Goal: Information Seeking & Learning: Learn about a topic

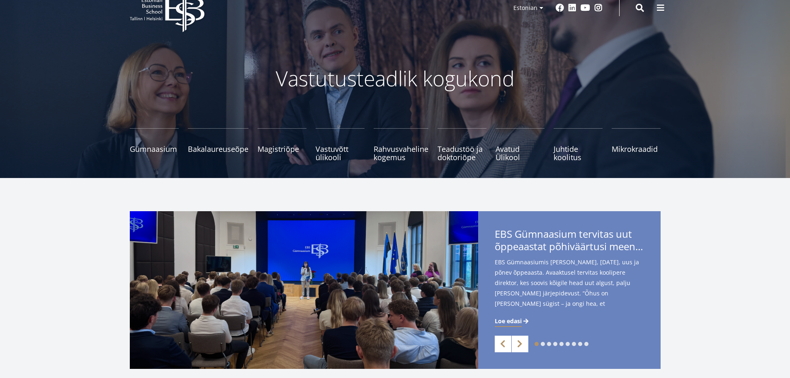
scroll to position [41, 0]
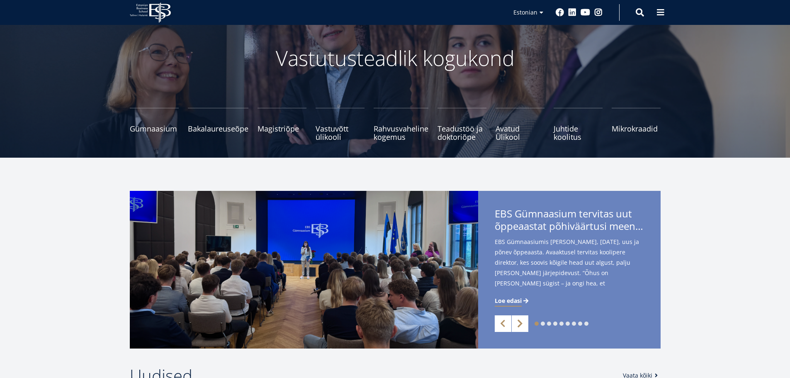
click at [518, 326] on link "Next" at bounding box center [520, 323] width 17 height 17
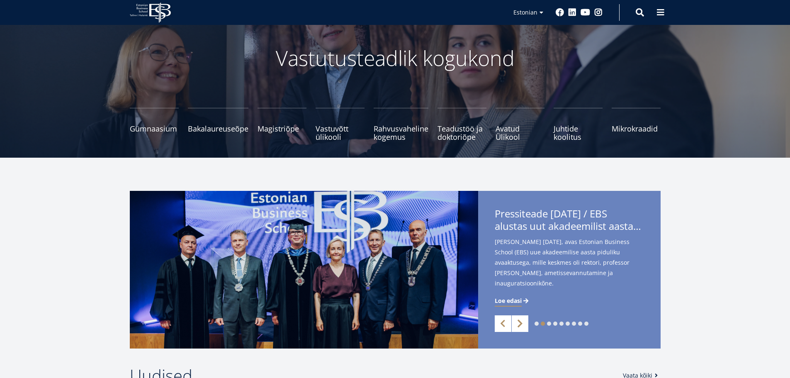
click at [518, 321] on link "Next" at bounding box center [520, 323] width 17 height 17
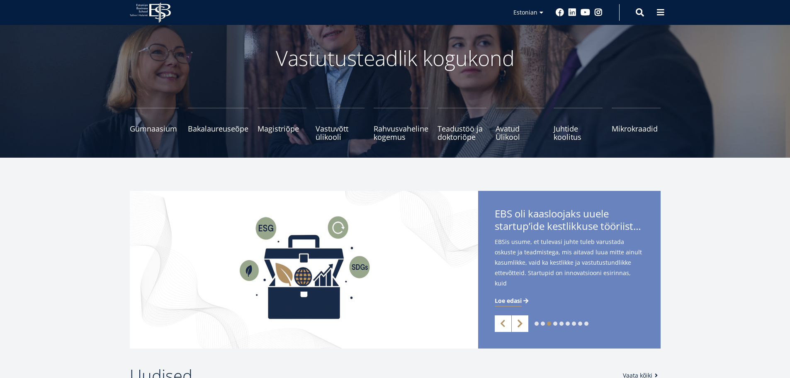
click at [518, 321] on link "Next" at bounding box center [520, 323] width 17 height 17
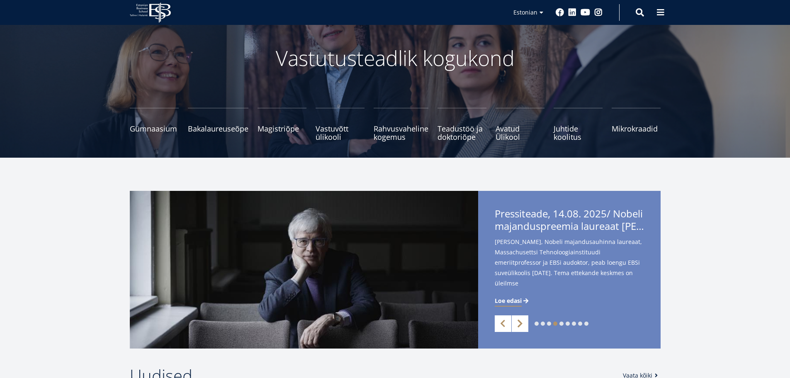
click at [518, 321] on link "Next" at bounding box center [520, 323] width 17 height 17
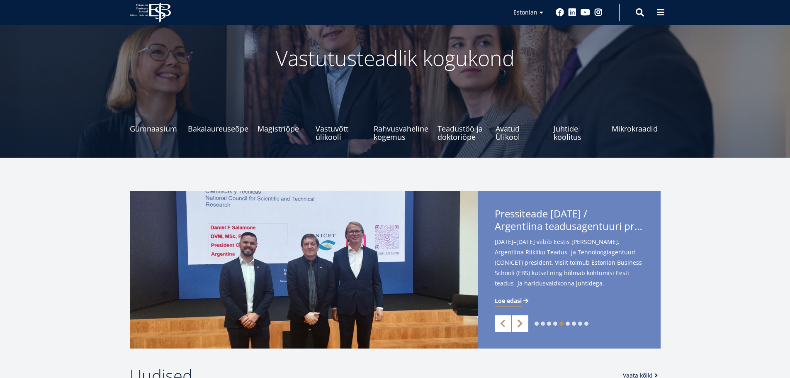
click at [518, 321] on link "Next" at bounding box center [520, 323] width 17 height 17
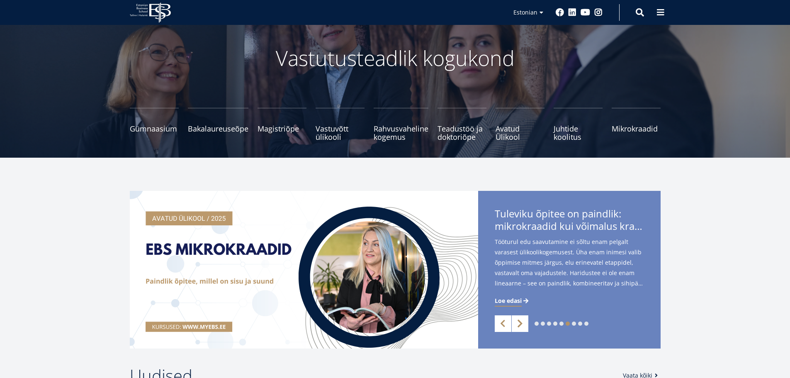
click at [518, 321] on link "Next" at bounding box center [520, 323] width 17 height 17
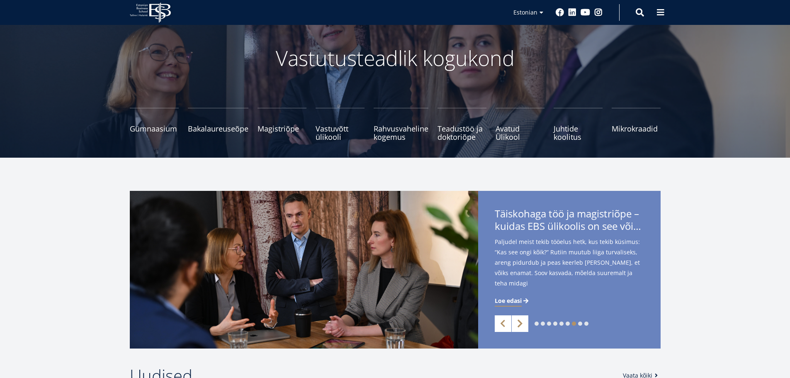
click at [518, 321] on link "Next" at bounding box center [520, 323] width 17 height 17
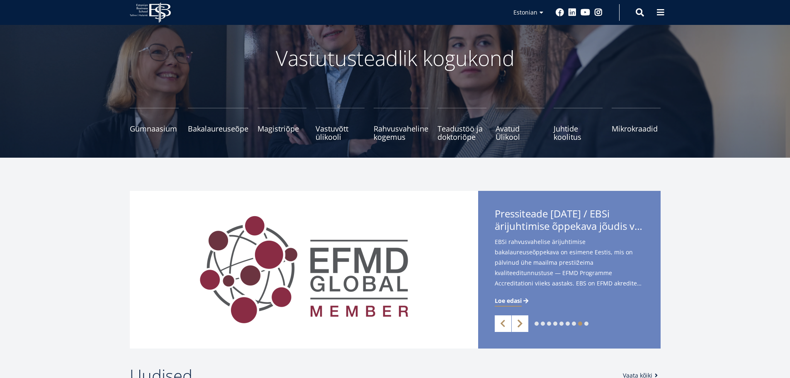
click at [518, 321] on link "Next" at bounding box center [520, 323] width 17 height 17
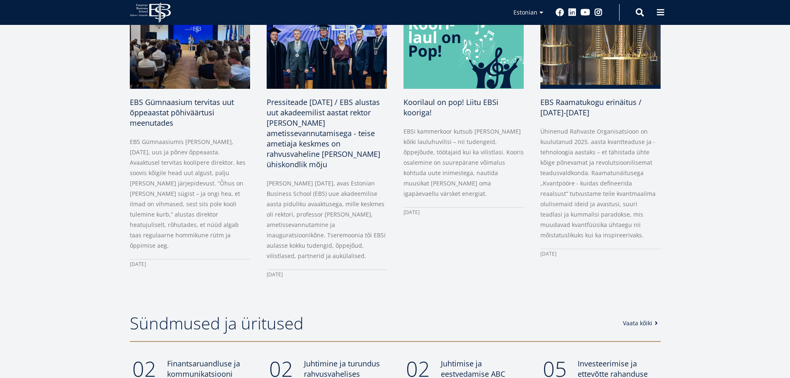
scroll to position [491, 0]
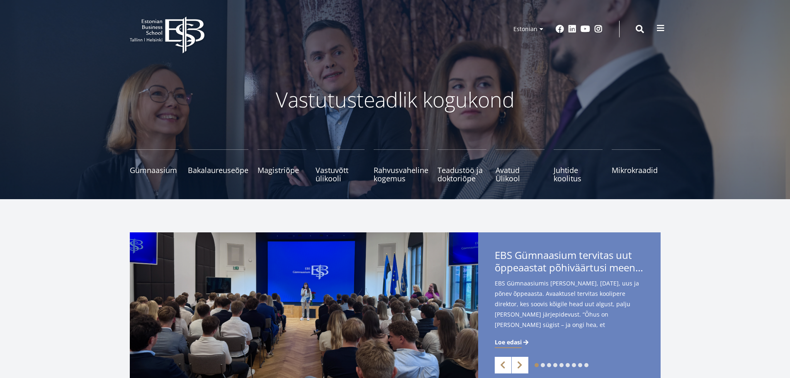
click at [661, 26] on span at bounding box center [661, 28] width 8 height 8
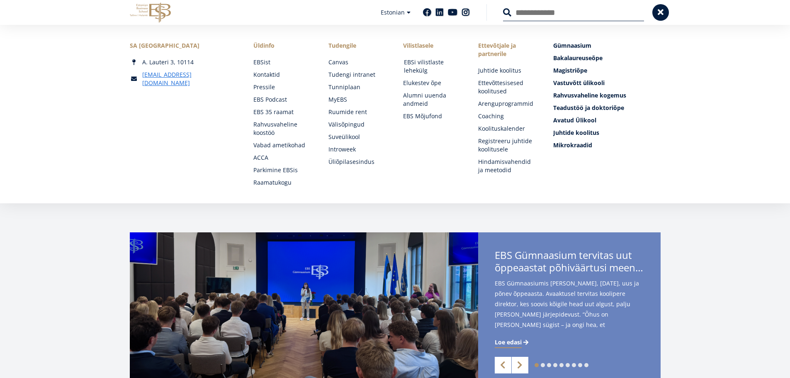
click at [410, 68] on link "EBSi vilistlaste lehekülg" at bounding box center [433, 66] width 58 height 17
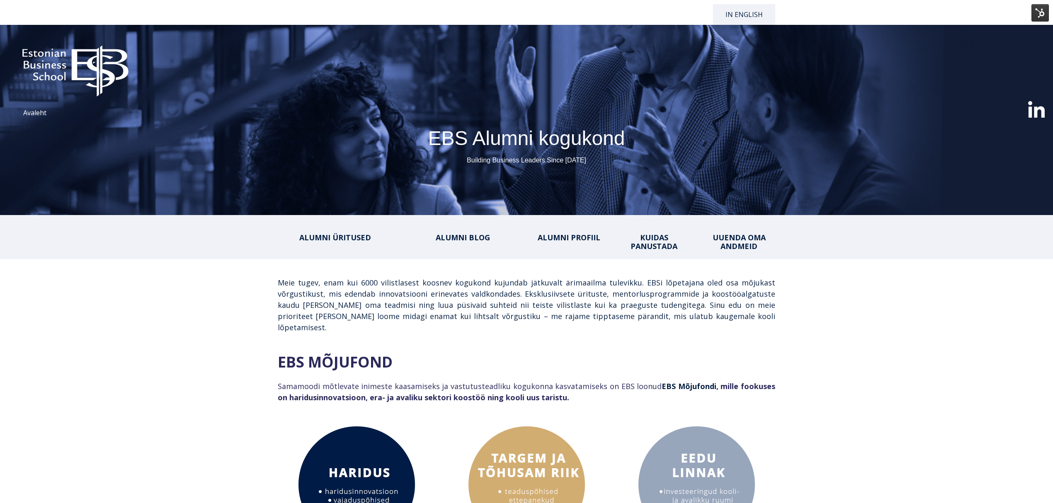
select select "**"
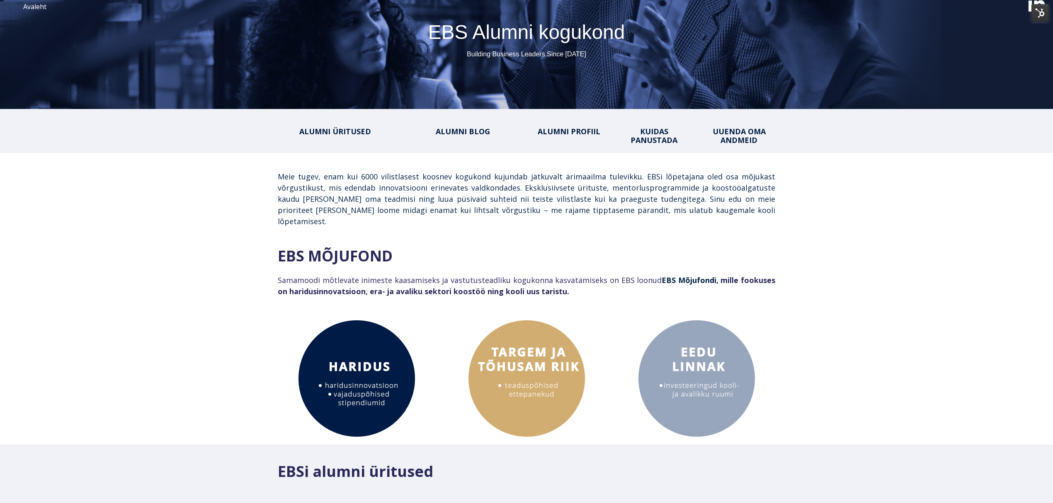
scroll to position [110, 0]
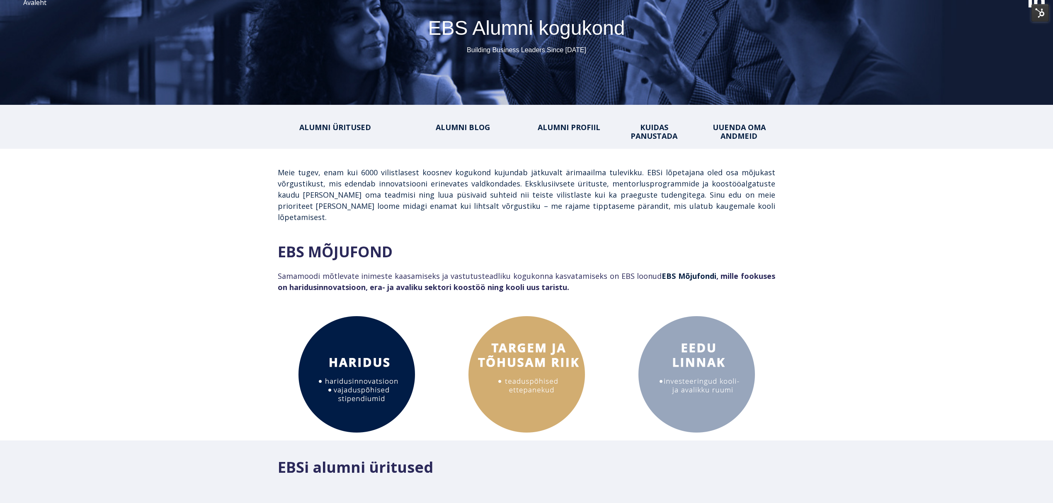
click at [458, 124] on span "ALUMNI BLOG" at bounding box center [463, 127] width 54 height 10
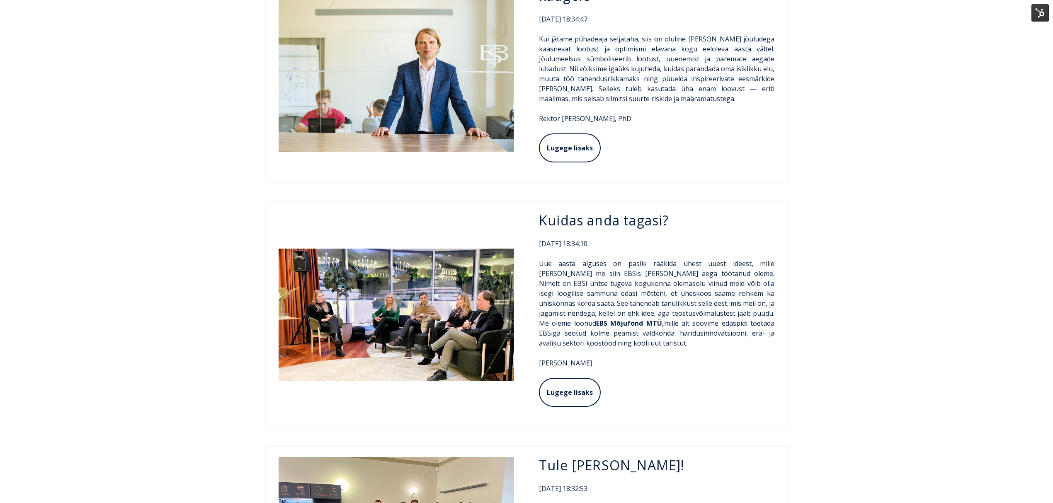
scroll to position [2479, 0]
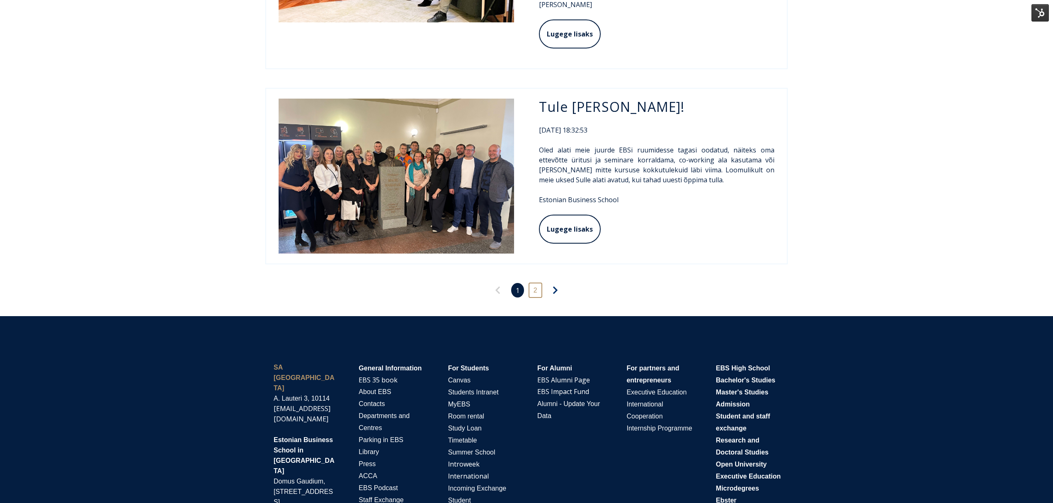
click at [533, 283] on link "2" at bounding box center [535, 290] width 13 height 15
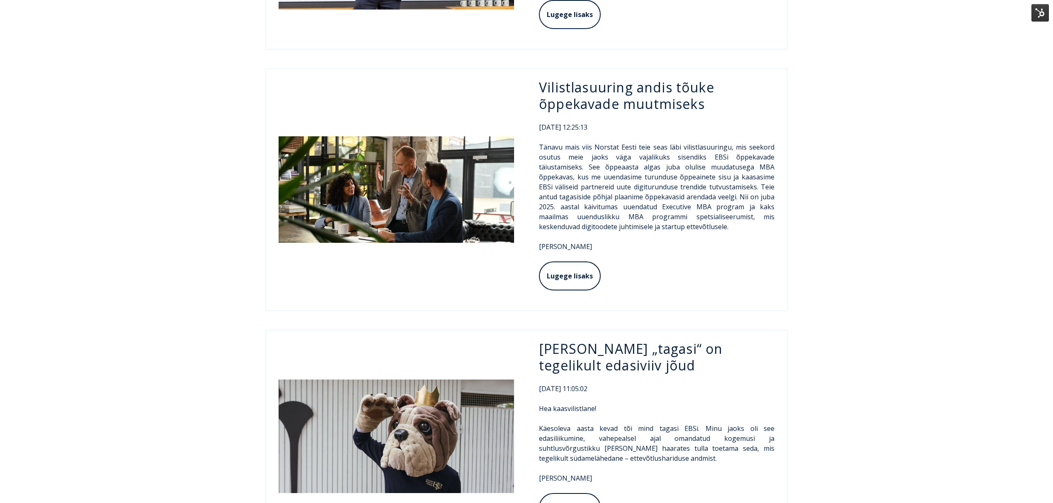
scroll to position [442, 0]
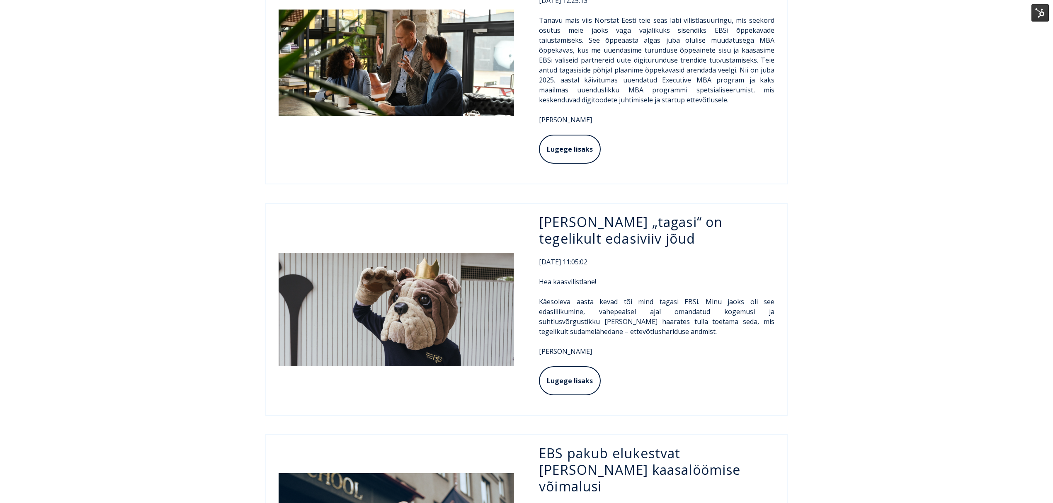
click at [452, 271] on img at bounding box center [397, 310] width 236 height 114
click at [581, 370] on link "Lugege lisaks" at bounding box center [568, 382] width 59 height 30
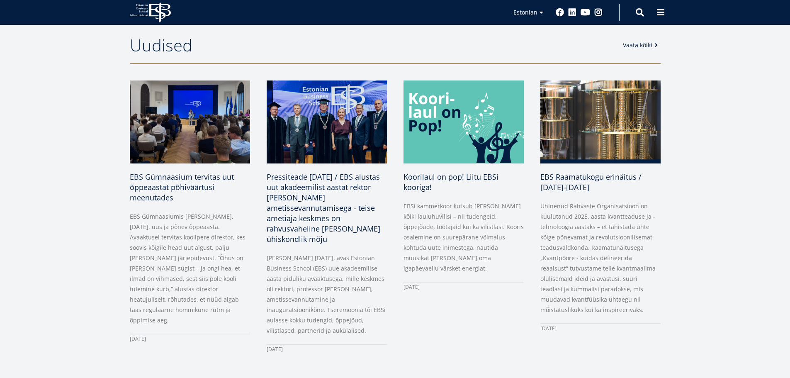
scroll to position [373, 0]
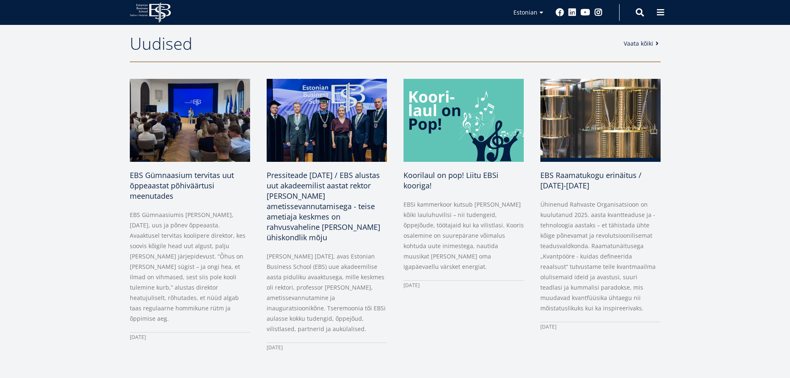
click at [644, 44] on link "Vaata kõiki" at bounding box center [643, 43] width 38 height 8
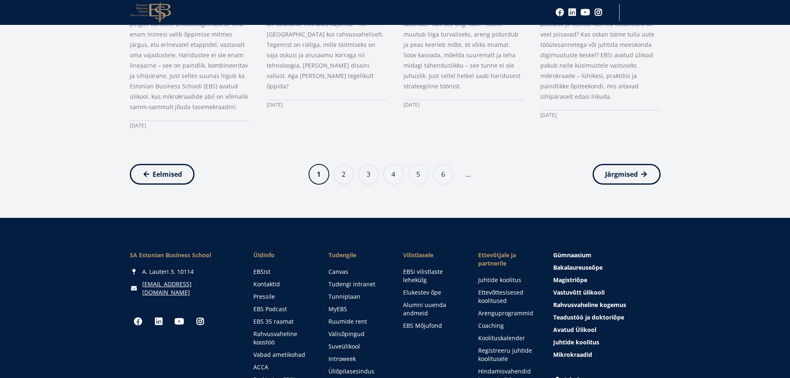
scroll to position [871, 0]
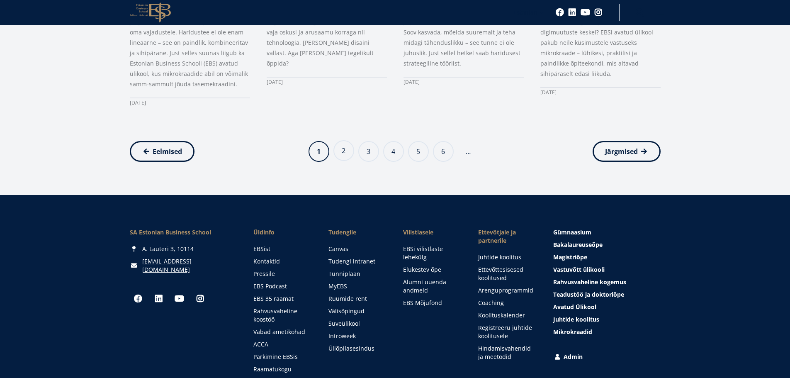
click at [337, 148] on link "Page 2" at bounding box center [343, 150] width 21 height 21
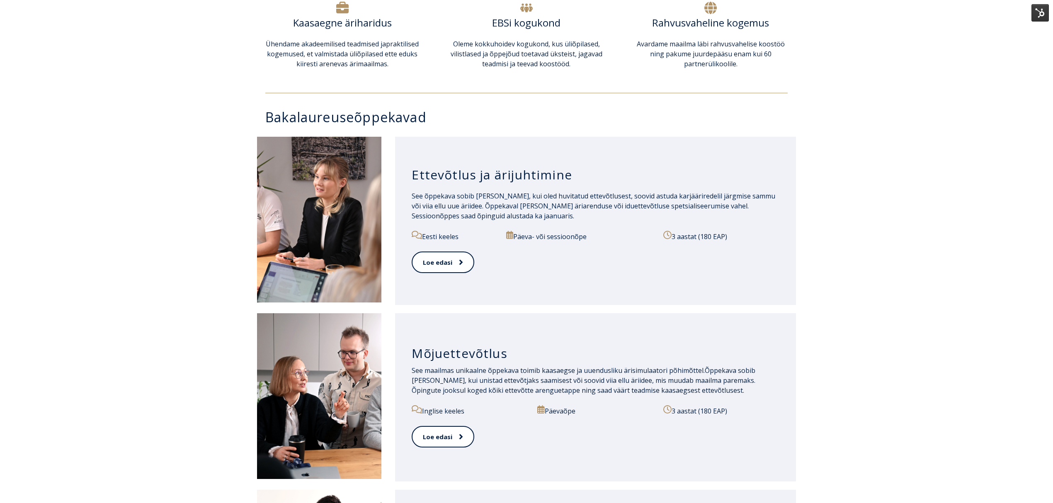
scroll to position [276, 0]
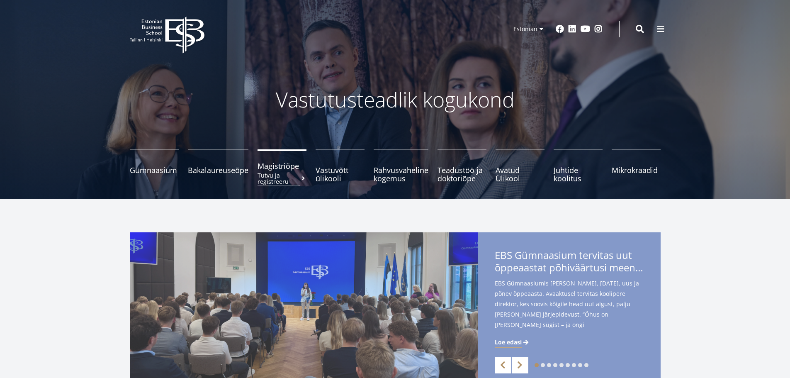
click at [276, 170] on span "Magistriõpe Tutvu ja registreeru" at bounding box center [282, 166] width 49 height 8
click at [229, 170] on span "Bakalaureuseõpe Tutvu ja registreeru" at bounding box center [218, 166] width 61 height 8
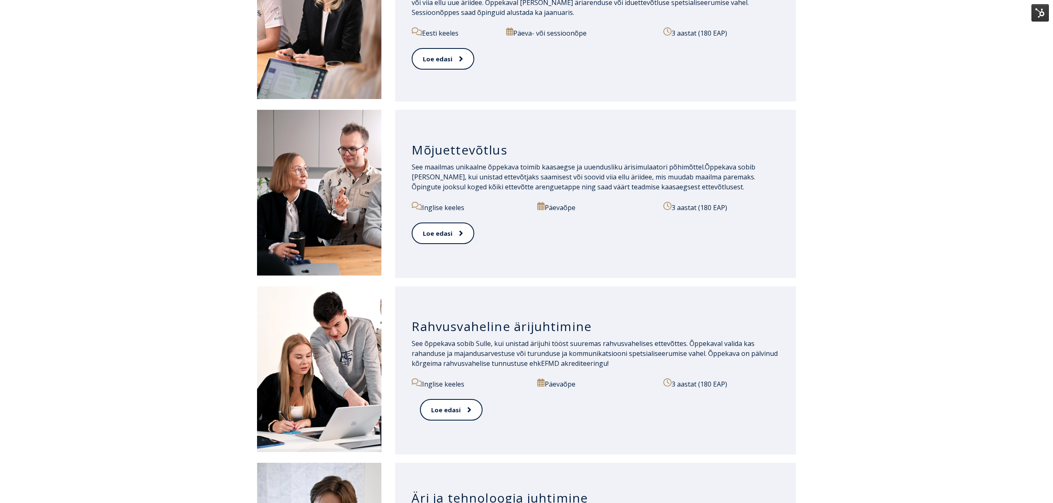
scroll to position [339, 0]
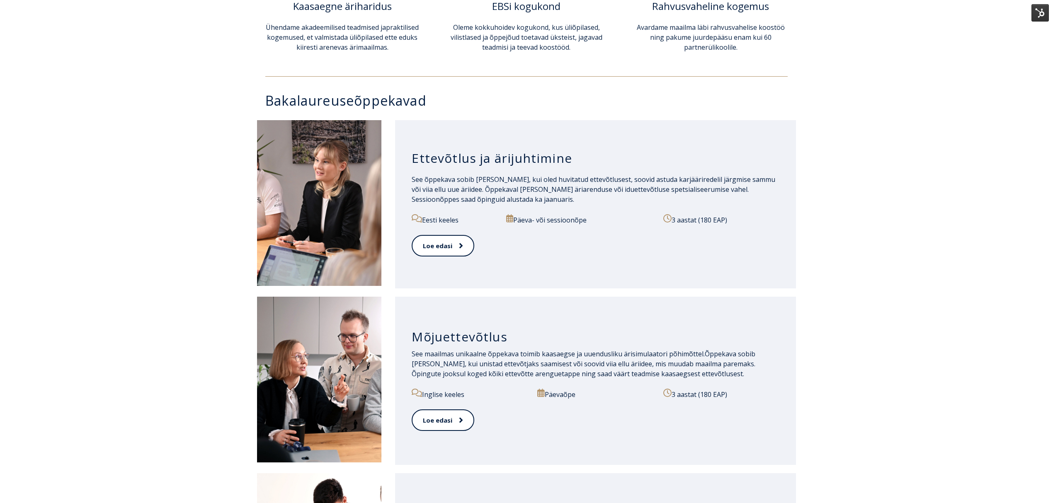
click at [535, 161] on h3 "Ettevõtlus ja ärijuhtimine" at bounding box center [596, 159] width 368 height 16
click at [438, 244] on link "Loe edasi" at bounding box center [443, 246] width 62 height 23
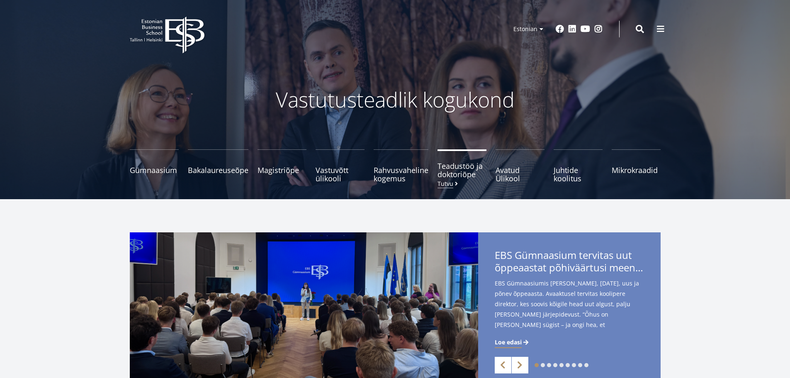
click at [461, 164] on span "Teadustöö ja doktoriõpe Tutvu" at bounding box center [462, 170] width 49 height 17
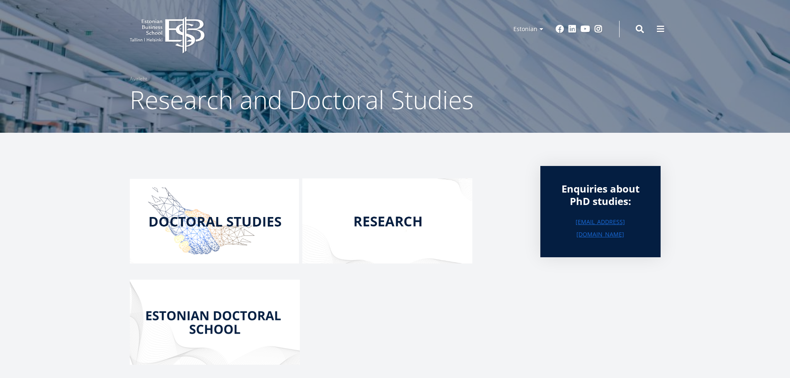
click at [275, 219] on img at bounding box center [214, 221] width 169 height 85
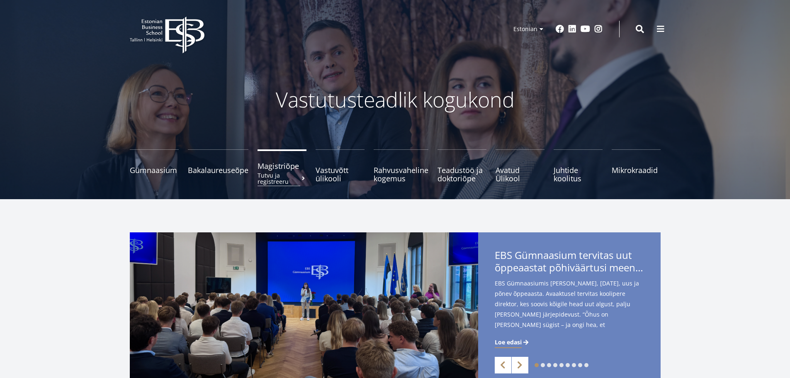
click at [288, 165] on span "Magistriõpe Tutvu ja registreeru" at bounding box center [282, 166] width 49 height 8
click at [645, 168] on span "Mikrokraadid" at bounding box center [636, 166] width 49 height 8
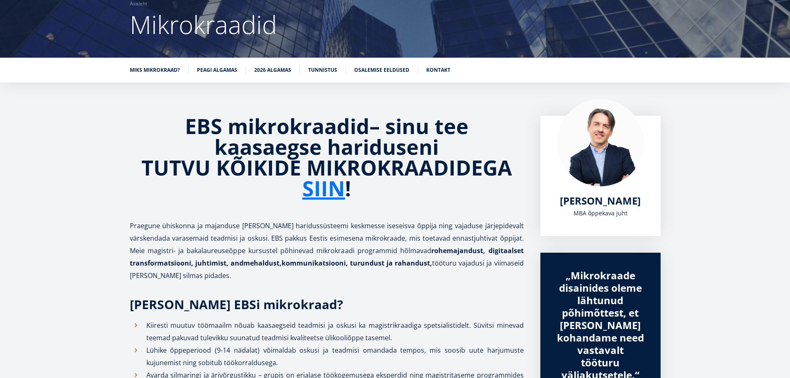
scroll to position [83, 0]
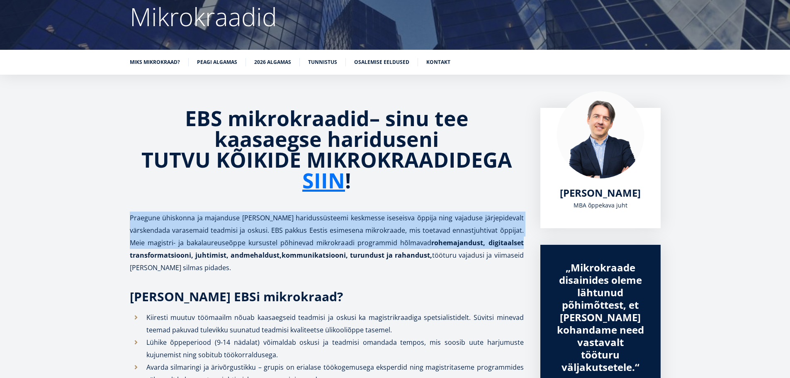
drag, startPoint x: 122, startPoint y: 215, endPoint x: 528, endPoint y: 241, distance: 406.4
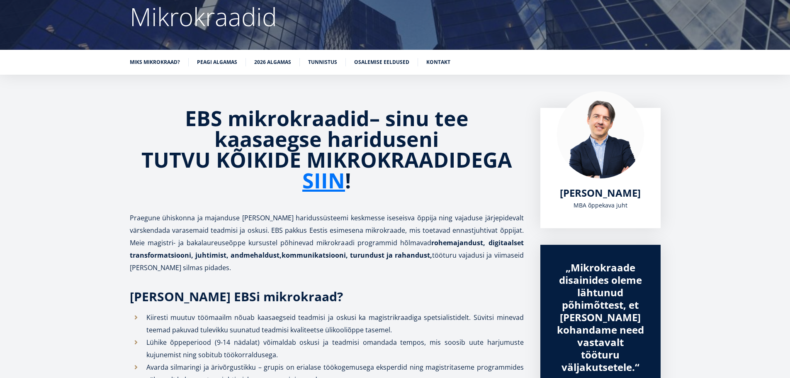
click at [498, 254] on p "Praegune ühiskonna ja majanduse areng seab haridussüsteemi keskmesse iseseisva …" at bounding box center [327, 243] width 394 height 62
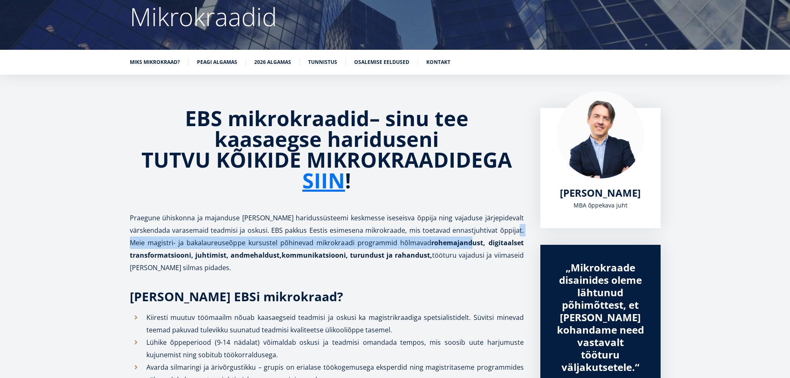
drag, startPoint x: 124, startPoint y: 243, endPoint x: 472, endPoint y: 242, distance: 347.5
copy p "Meie magistri- ja bakalaureuseõppe kursustel põhinevad mikrokraadi programmid h…"
